Goal: Task Accomplishment & Management: Use online tool/utility

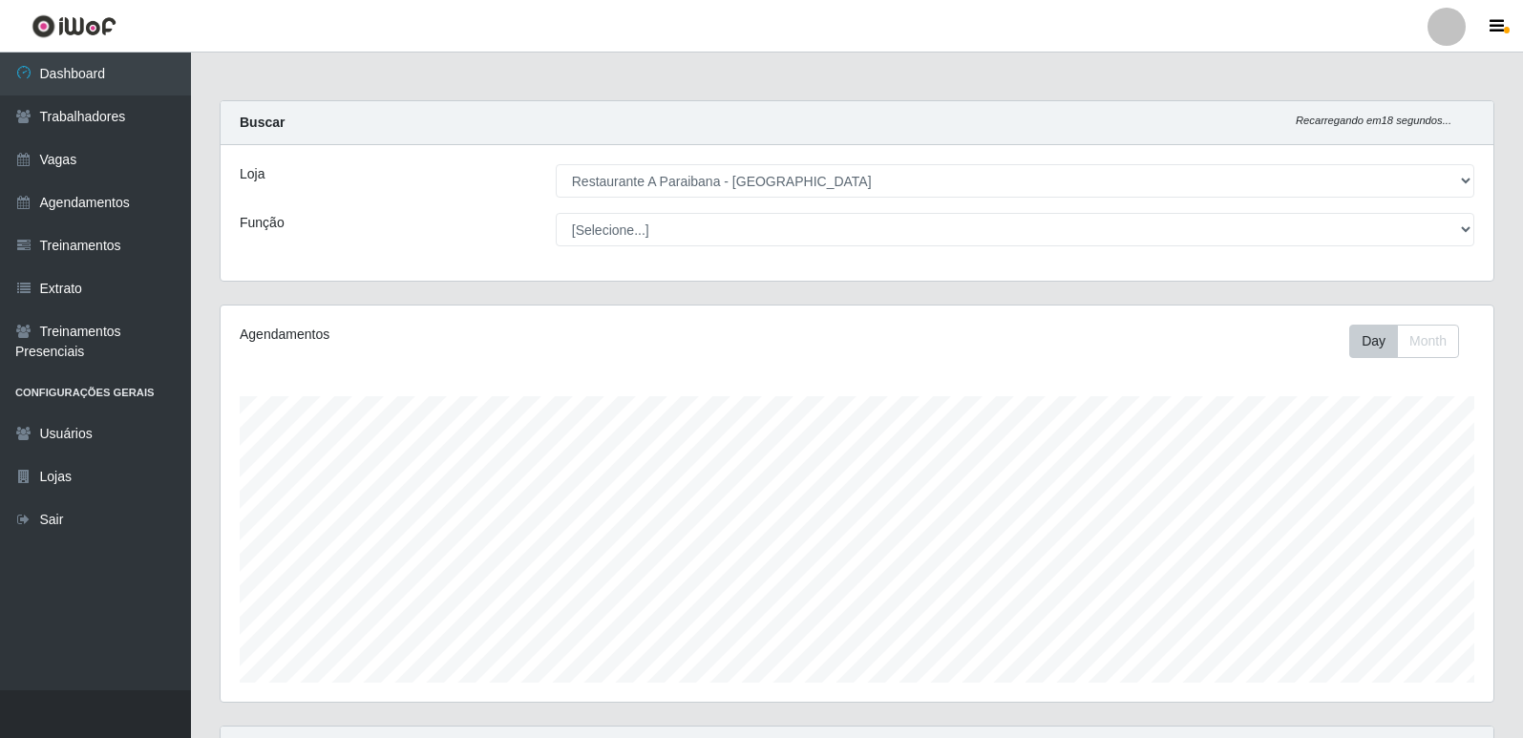
select select "342"
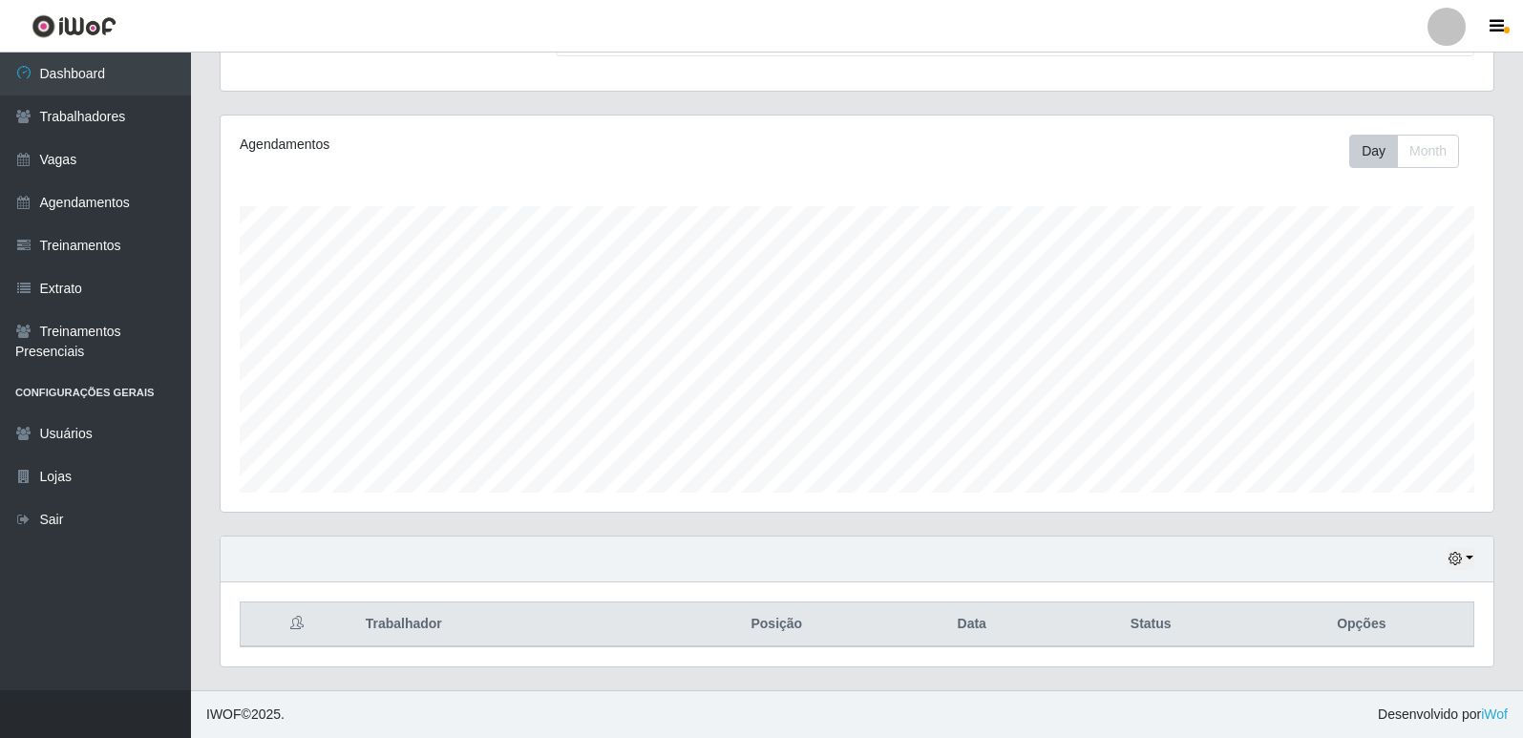
scroll to position [396, 1273]
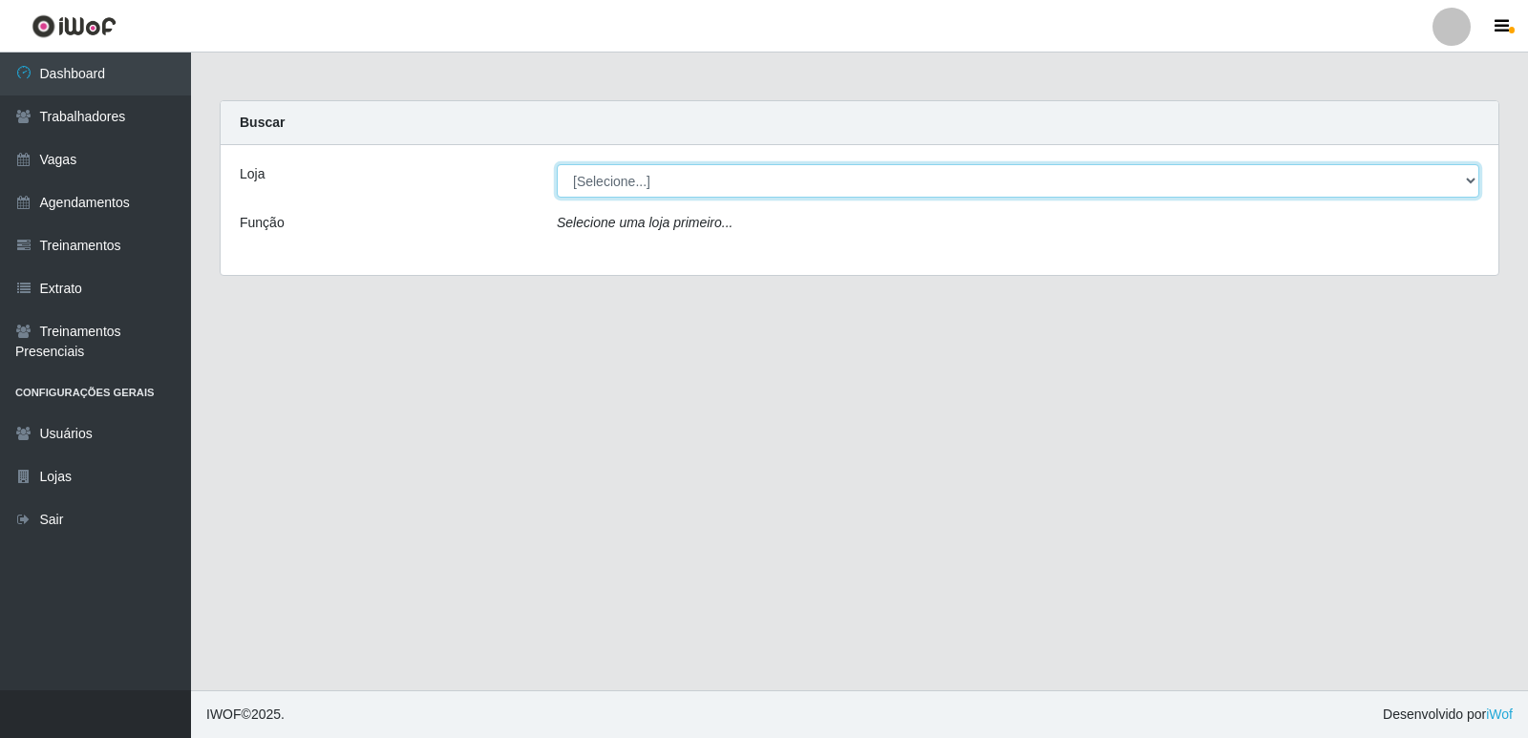
click at [612, 181] on select "[Selecione...] Restaurante A Paraibana - [GEOGRAPHIC_DATA]" at bounding box center [1018, 180] width 923 height 33
select select "342"
click at [557, 164] on select "[Selecione...] Restaurante A Paraibana - [GEOGRAPHIC_DATA]" at bounding box center [1018, 180] width 923 height 33
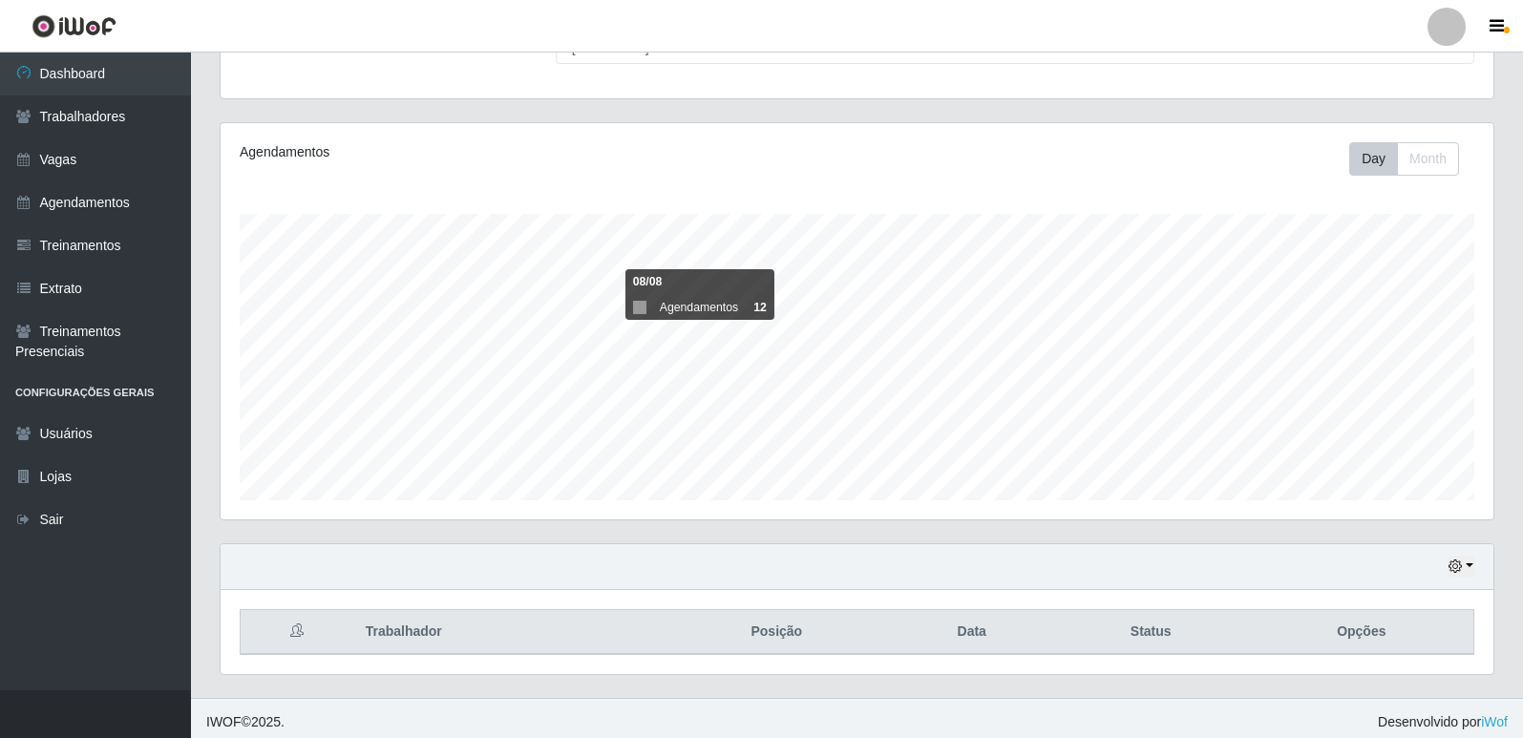
scroll to position [190, 0]
